Goal: Check status: Check status

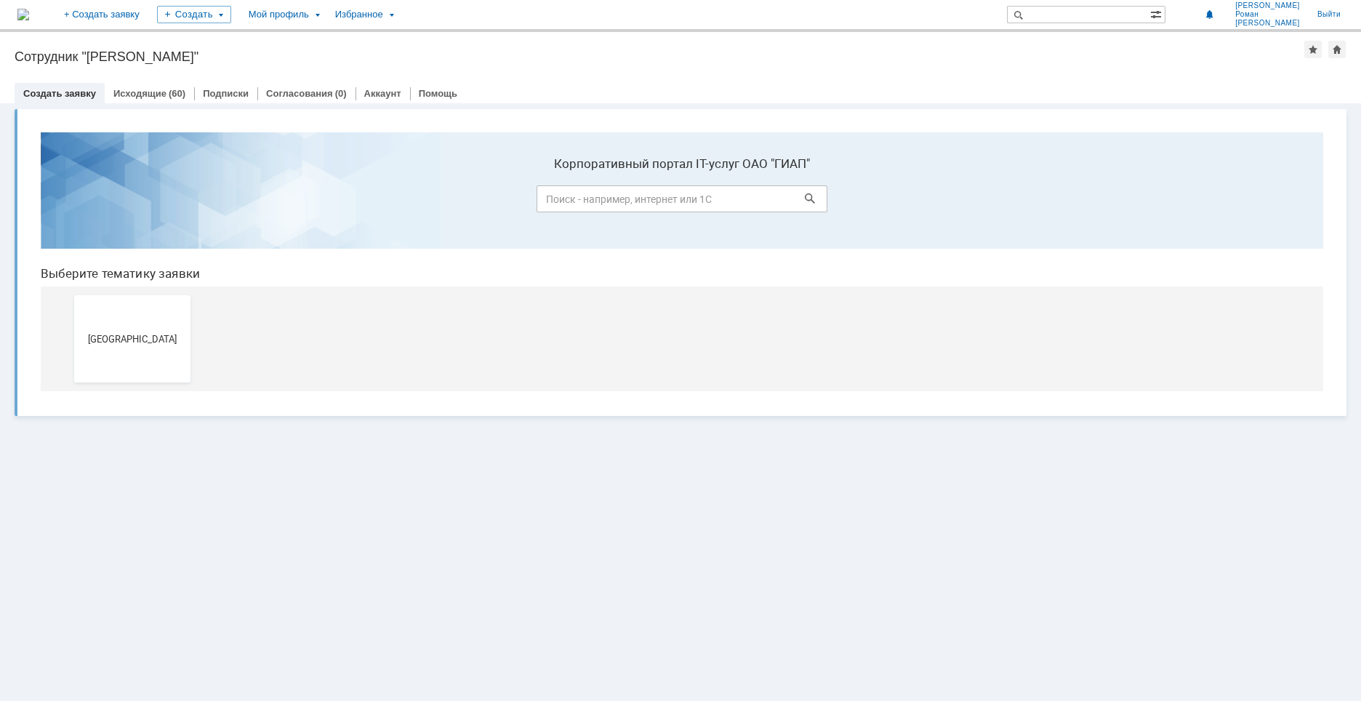
click at [192, 338] on div "[GEOGRAPHIC_DATA]" at bounding box center [684, 338] width 1221 height 105
click at [174, 341] on span "[GEOGRAPHIC_DATA]" at bounding box center [133, 338] width 108 height 11
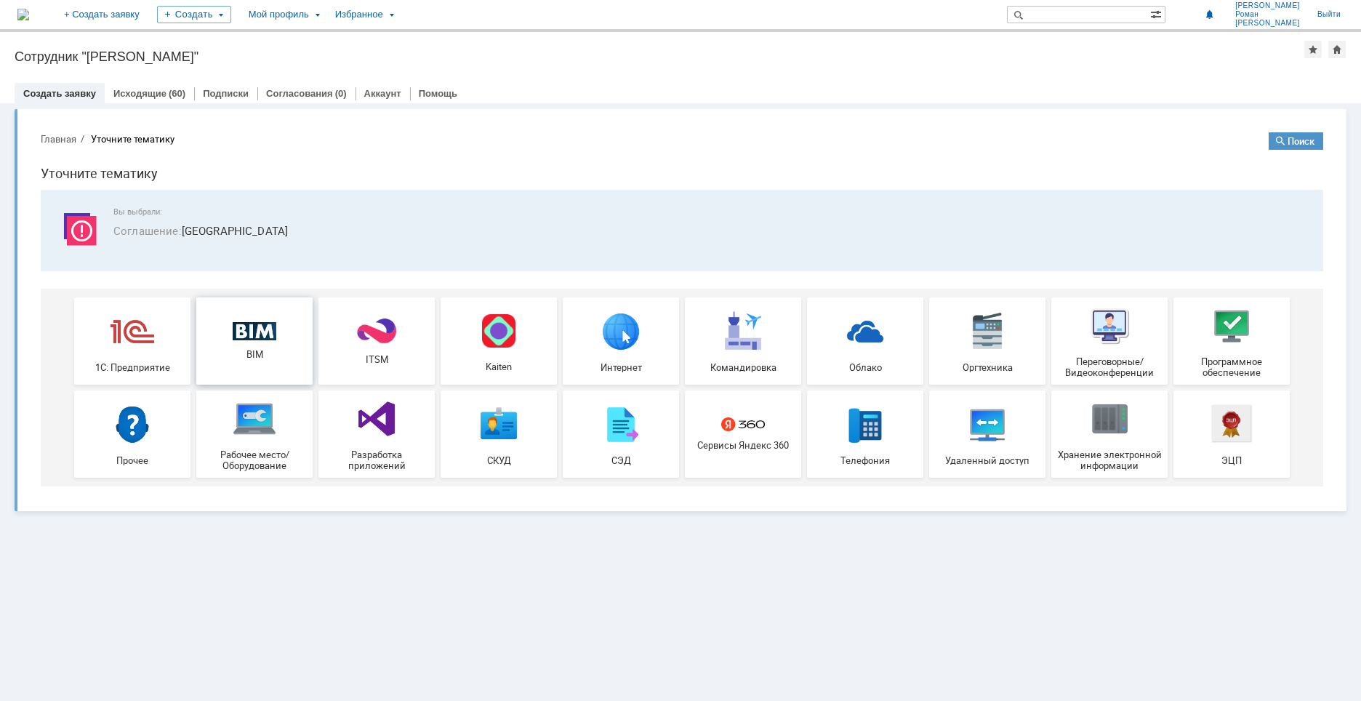
click at [220, 340] on div "BIM" at bounding box center [255, 341] width 108 height 39
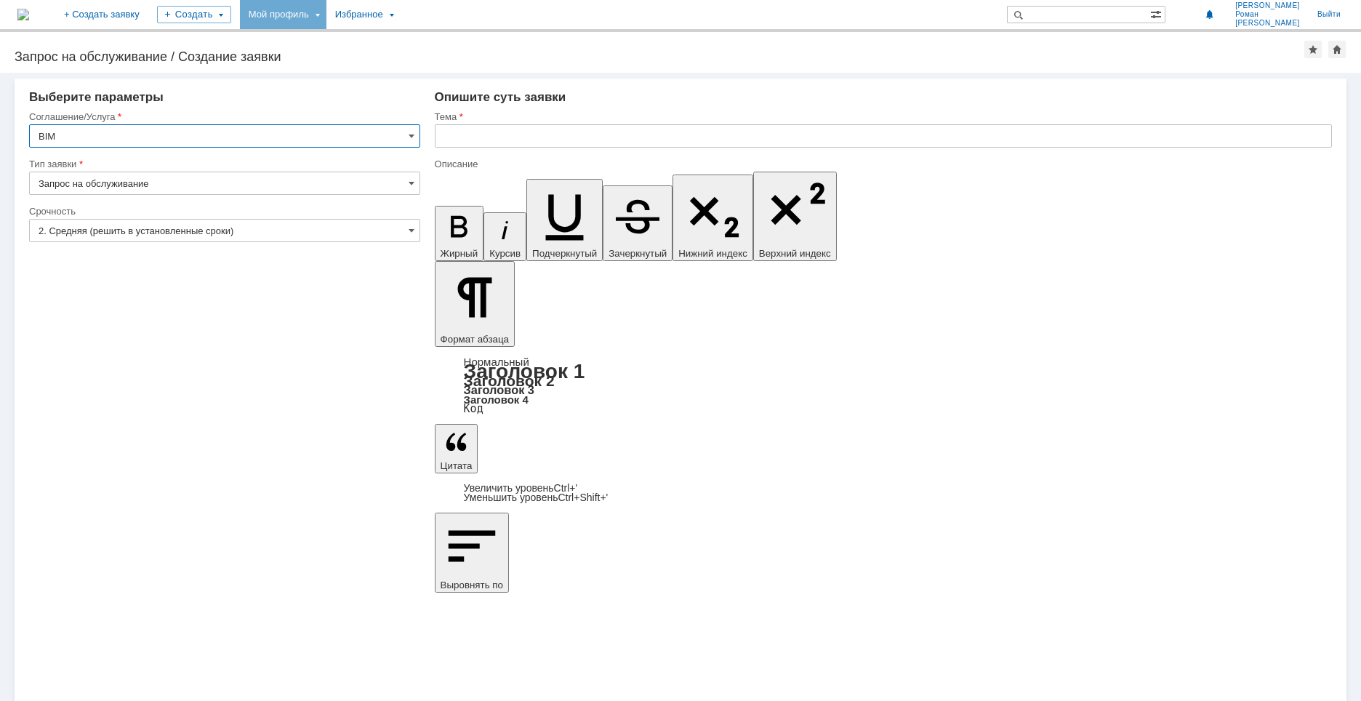
click at [326, 15] on div "Мой профиль" at bounding box center [283, 14] width 87 height 29
click at [449, 62] on link "Мои заявки" at bounding box center [414, 66] width 111 height 17
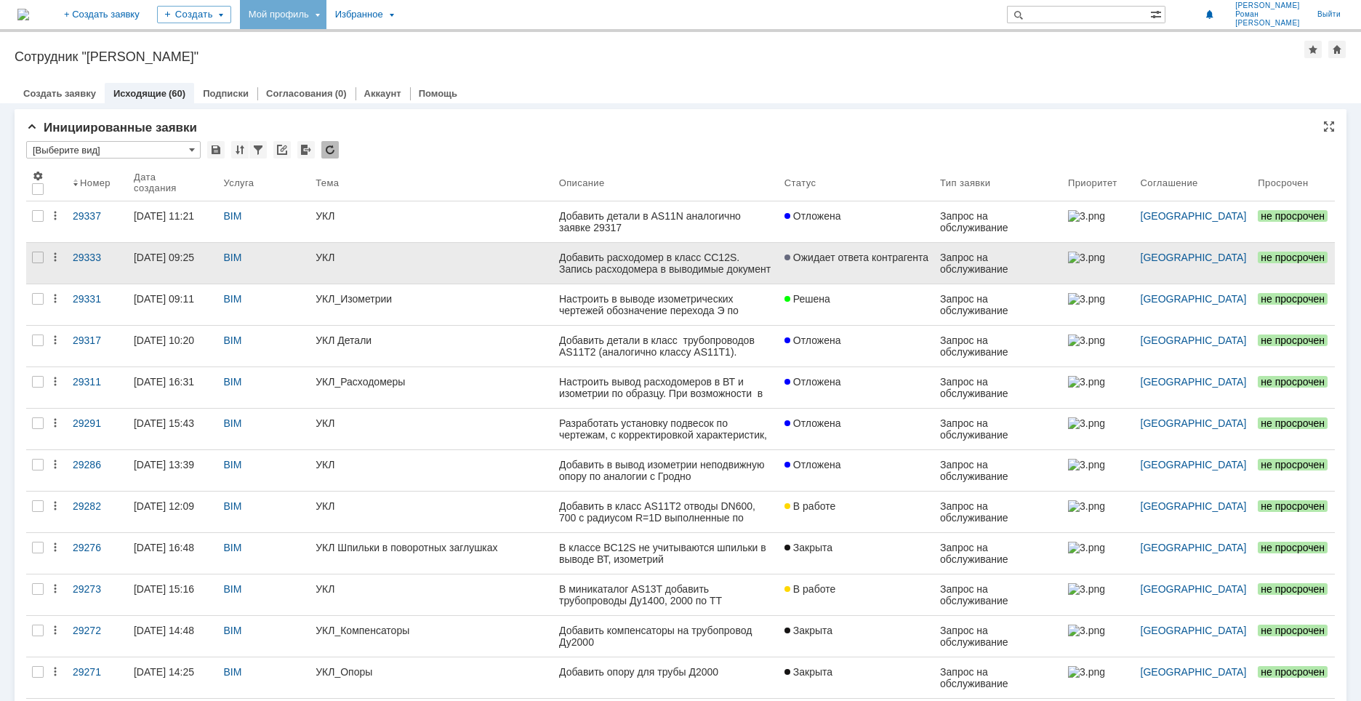
click at [851, 265] on link "Ожидает ответа контрагента" at bounding box center [857, 263] width 156 height 41
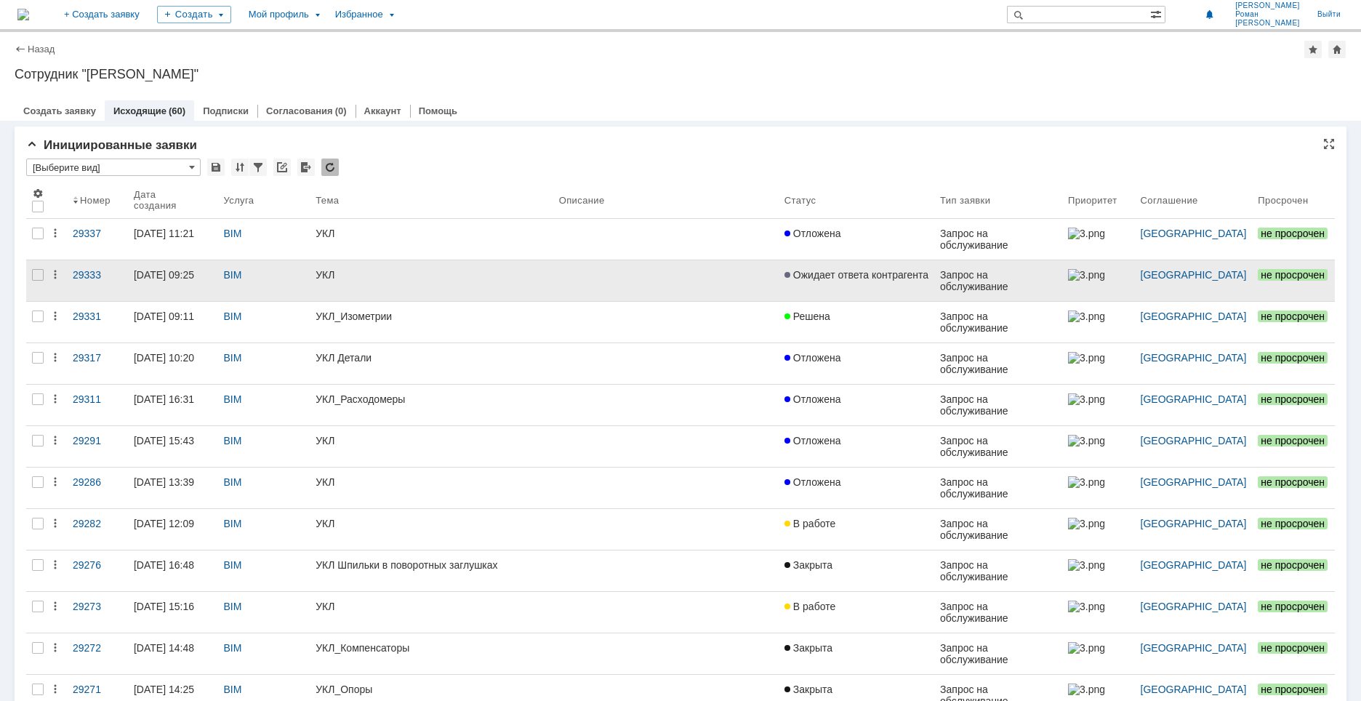
click at [817, 276] on span "Ожидает ответа контрагента" at bounding box center [856, 275] width 144 height 12
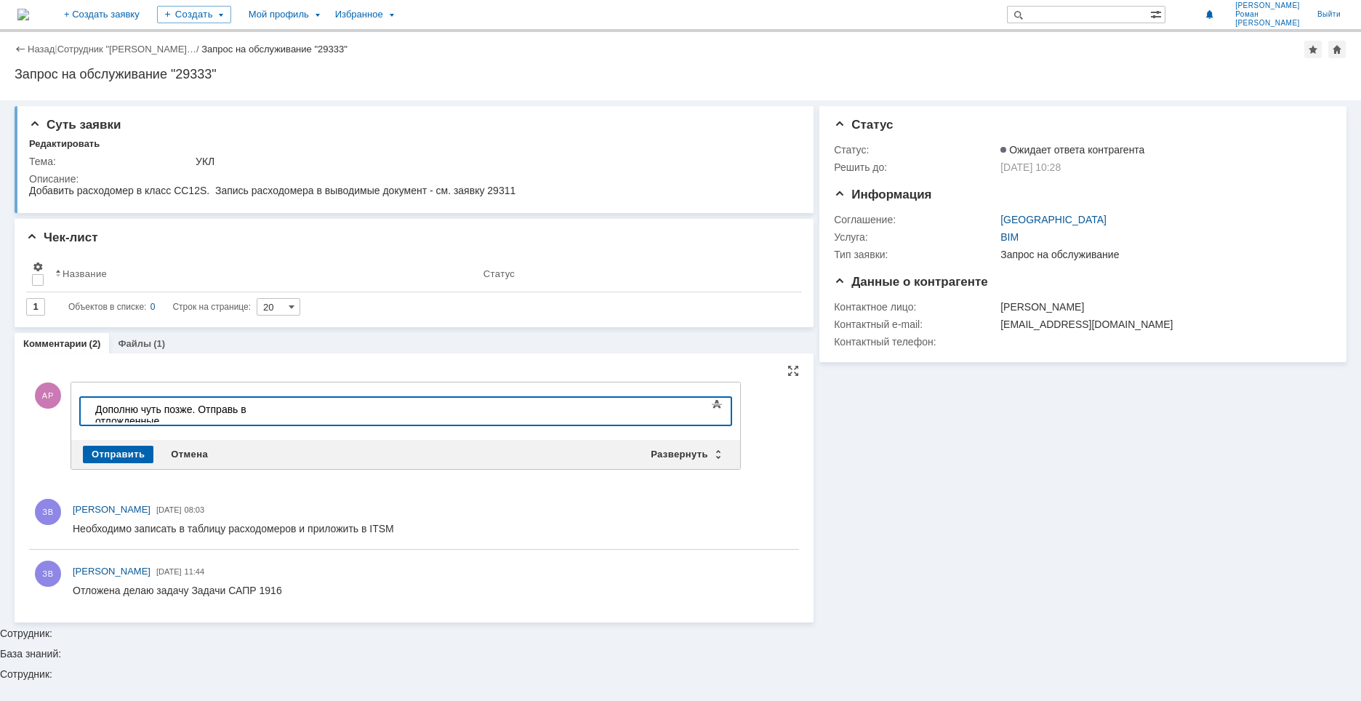
click at [278, 413] on div "Дополню чуть позже. Отправь в отложденные" at bounding box center [198, 415] width 206 height 23
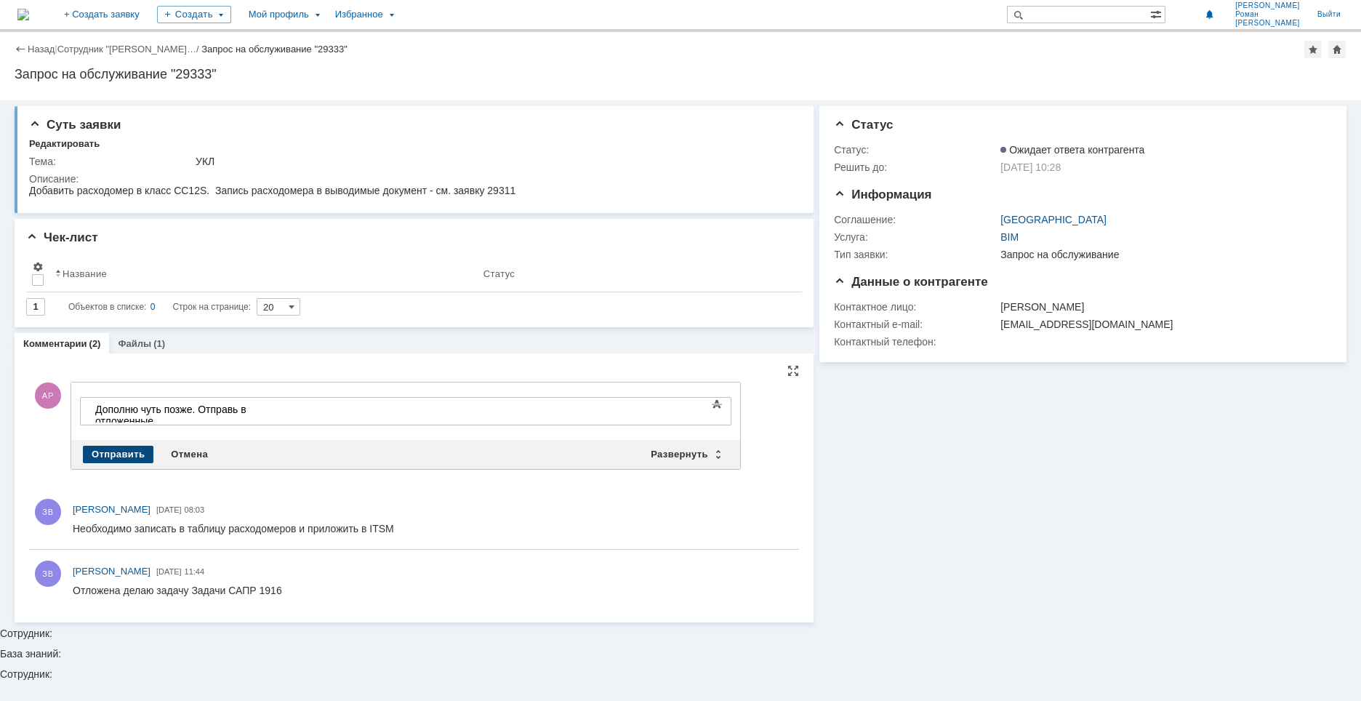
click at [133, 446] on div "Отправить" at bounding box center [118, 454] width 71 height 17
